Goal: Task Accomplishment & Management: Manage account settings

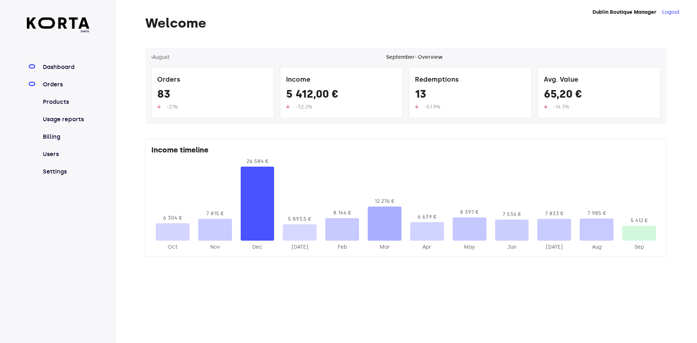
click at [63, 80] on link "Orders" at bounding box center [65, 84] width 48 height 9
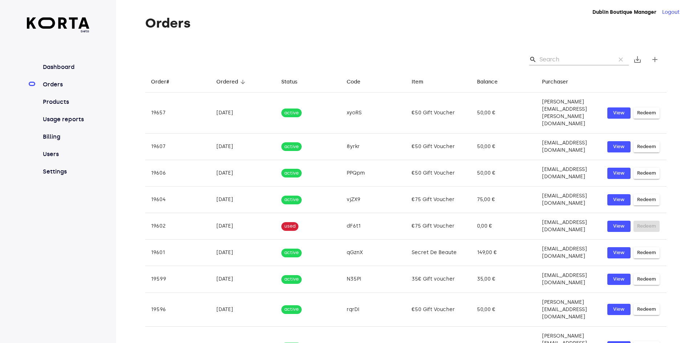
click at [549, 58] on input "Search" at bounding box center [575, 60] width 70 height 12
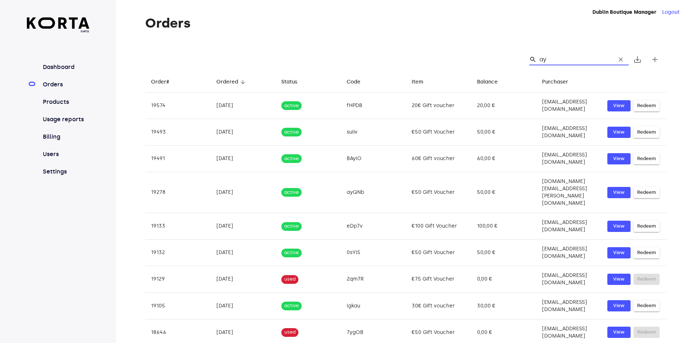
type input "ayQ"
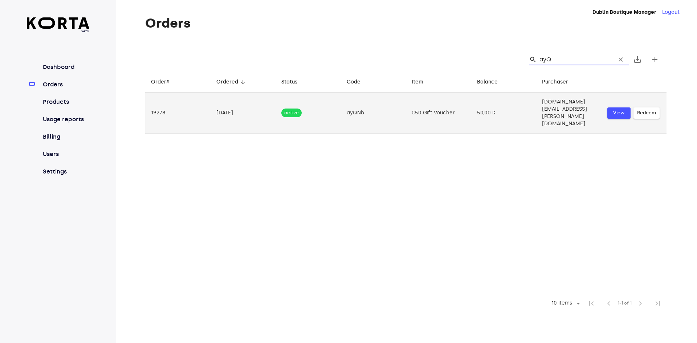
click at [622, 109] on span "View" at bounding box center [619, 113] width 16 height 8
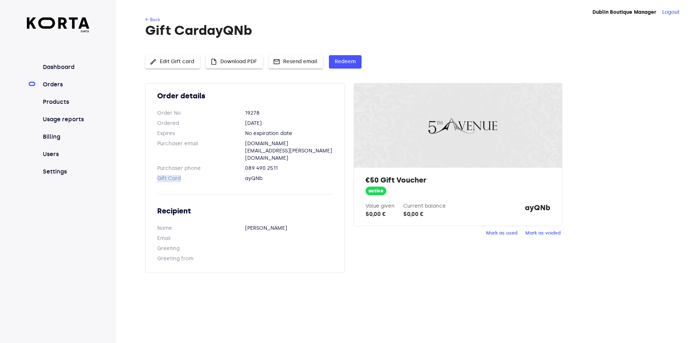
drag, startPoint x: 279, startPoint y: 166, endPoint x: 236, endPoint y: 163, distance: 42.9
click at [236, 163] on div "Order details Order No. 19278 Ordered [DATE] Expires No expiration date Purchas…" at bounding box center [245, 178] width 200 height 190
copy dt "Gift Card"
click at [500, 235] on span "Mark as used" at bounding box center [501, 233] width 31 height 8
